Goal: Check status: Check status

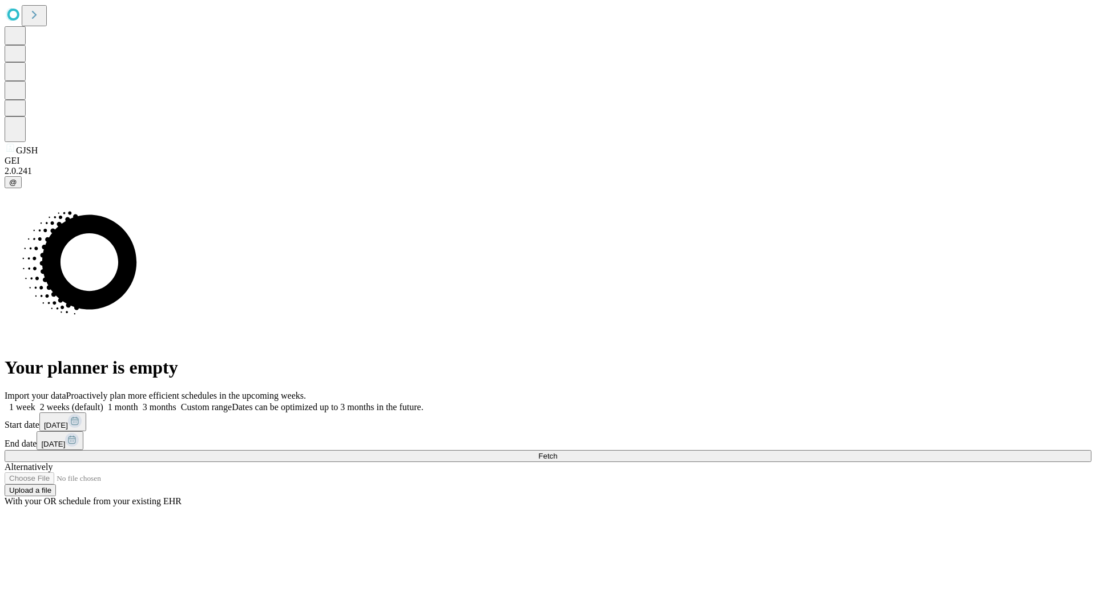
click at [557, 452] on span "Fetch" at bounding box center [547, 456] width 19 height 9
